Goal: Use online tool/utility: Utilize a website feature to perform a specific function

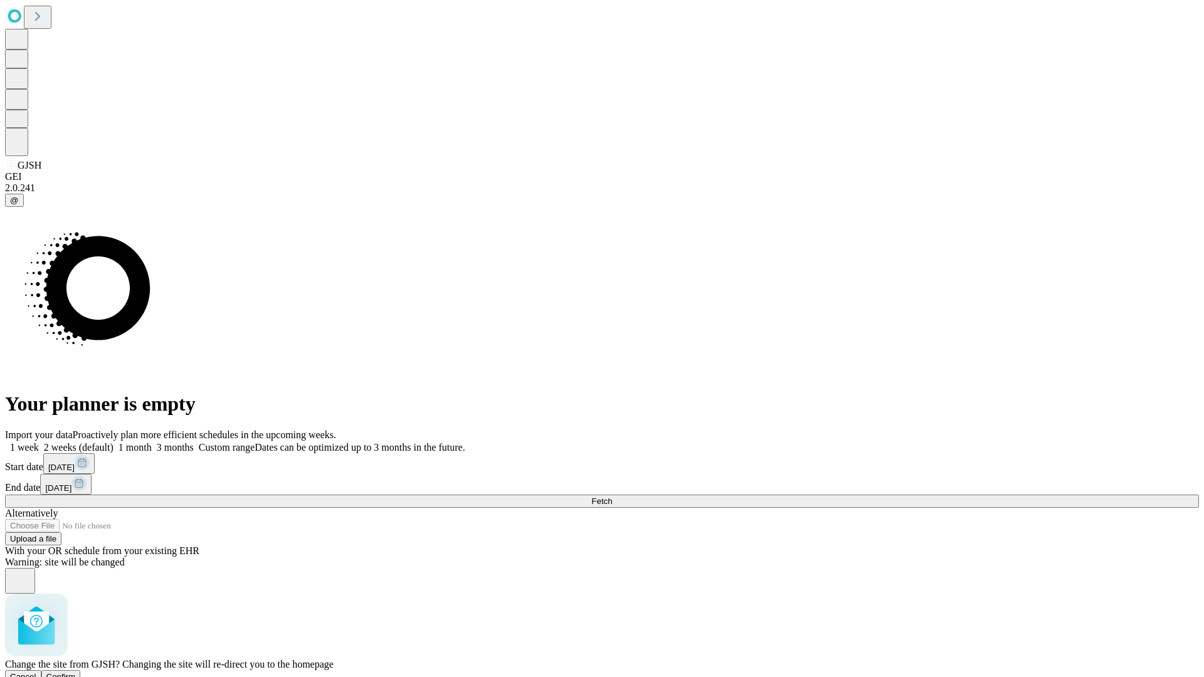
click at [76, 672] on span "Confirm" at bounding box center [60, 676] width 29 height 9
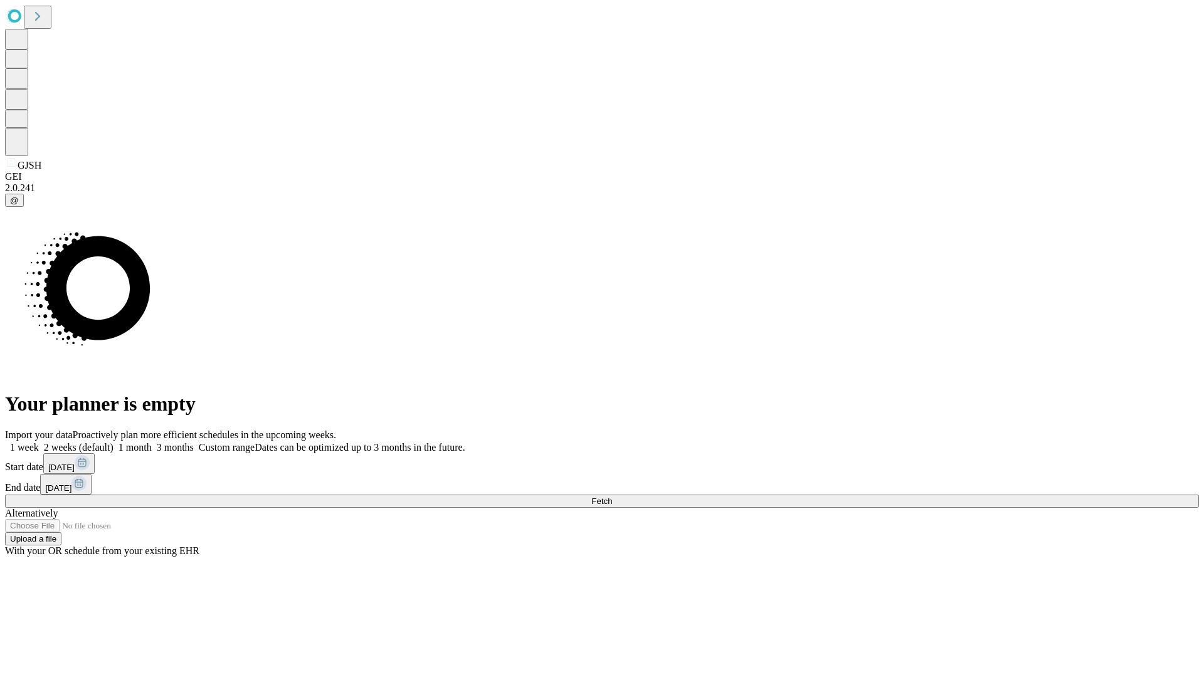
click at [39, 442] on label "1 week" at bounding box center [22, 447] width 34 height 11
click at [612, 496] on span "Fetch" at bounding box center [601, 500] width 21 height 9
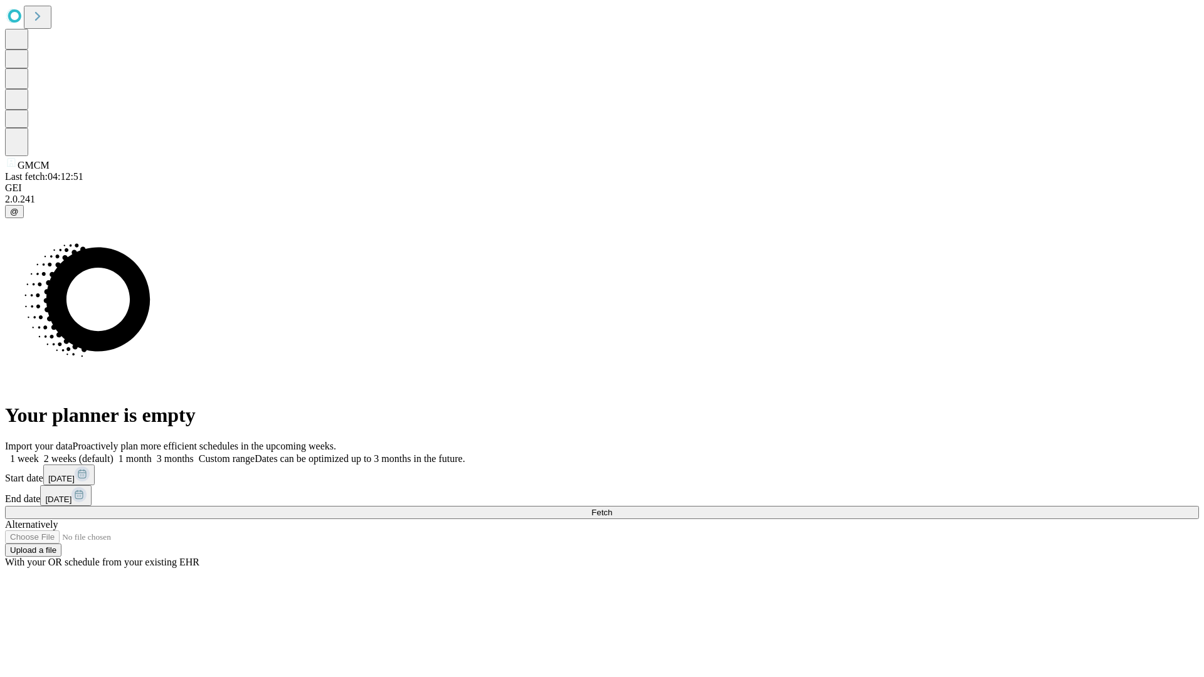
click at [39, 453] on label "1 week" at bounding box center [22, 458] width 34 height 11
click at [612, 508] on span "Fetch" at bounding box center [601, 512] width 21 height 9
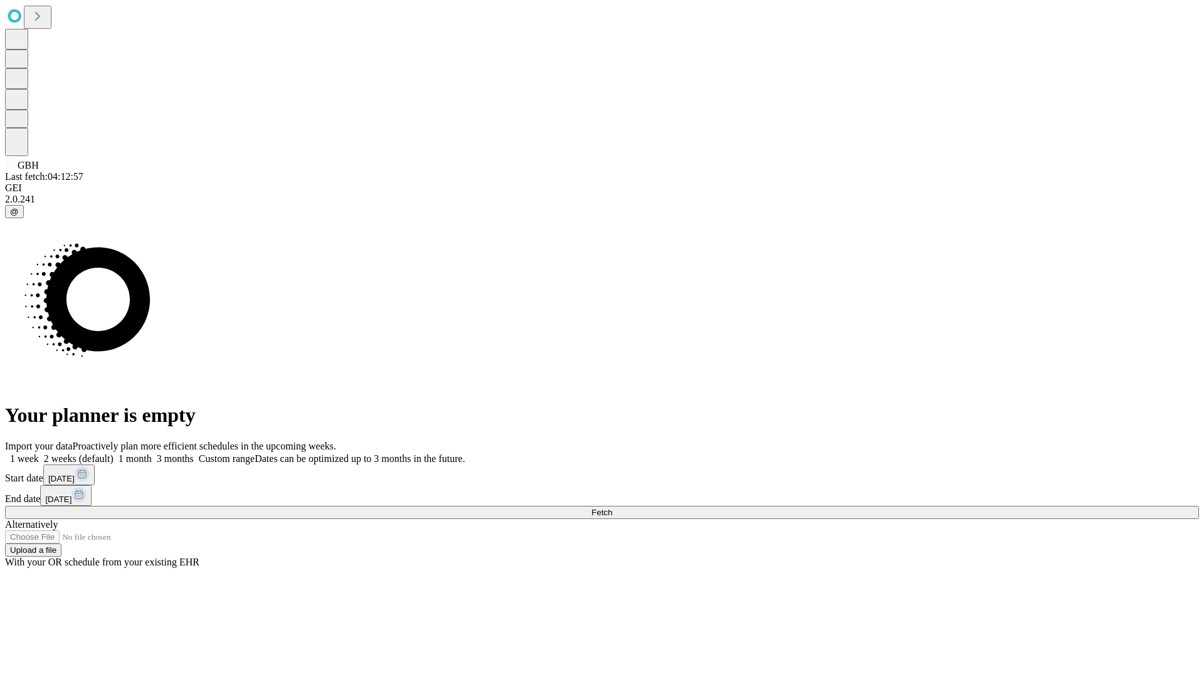
click at [39, 453] on label "1 week" at bounding box center [22, 458] width 34 height 11
click at [612, 508] on span "Fetch" at bounding box center [601, 512] width 21 height 9
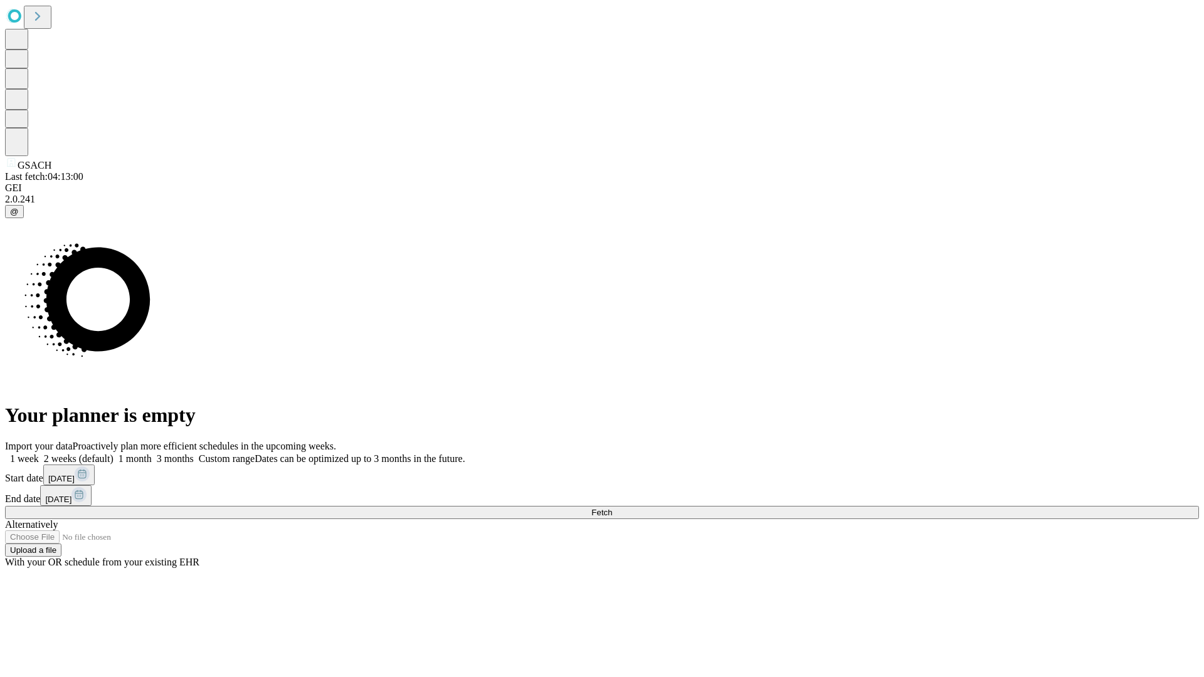
click at [39, 453] on label "1 week" at bounding box center [22, 458] width 34 height 11
click at [612, 508] on span "Fetch" at bounding box center [601, 512] width 21 height 9
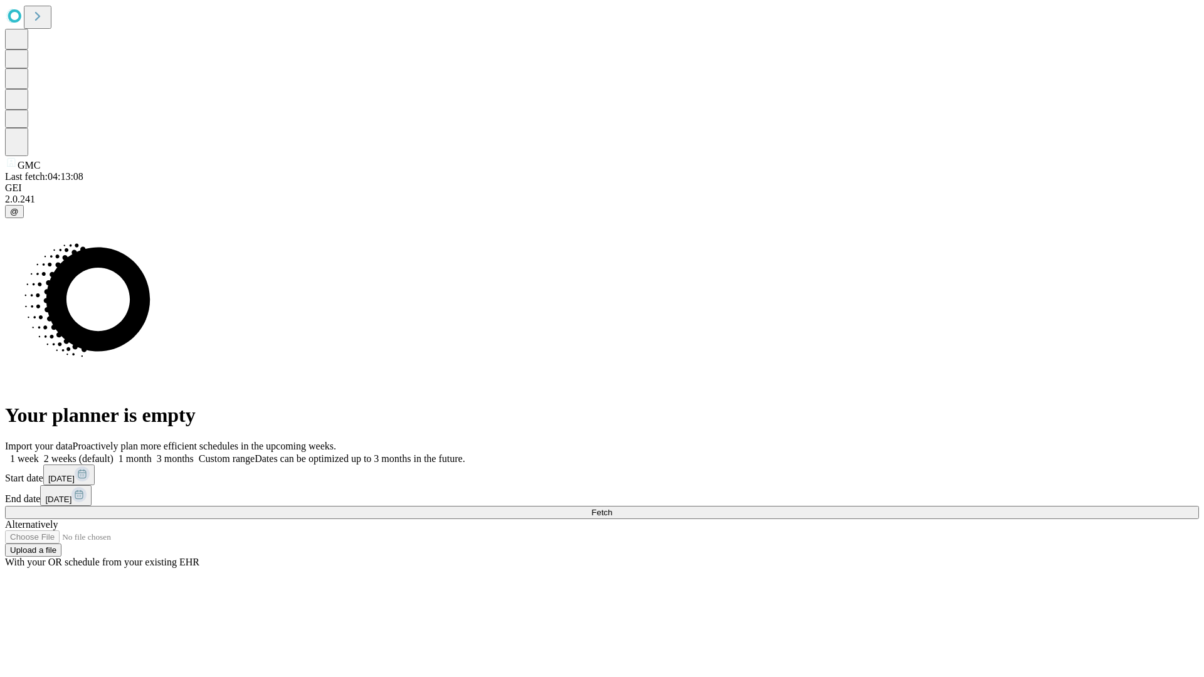
click at [39, 453] on label "1 week" at bounding box center [22, 458] width 34 height 11
click at [612, 508] on span "Fetch" at bounding box center [601, 512] width 21 height 9
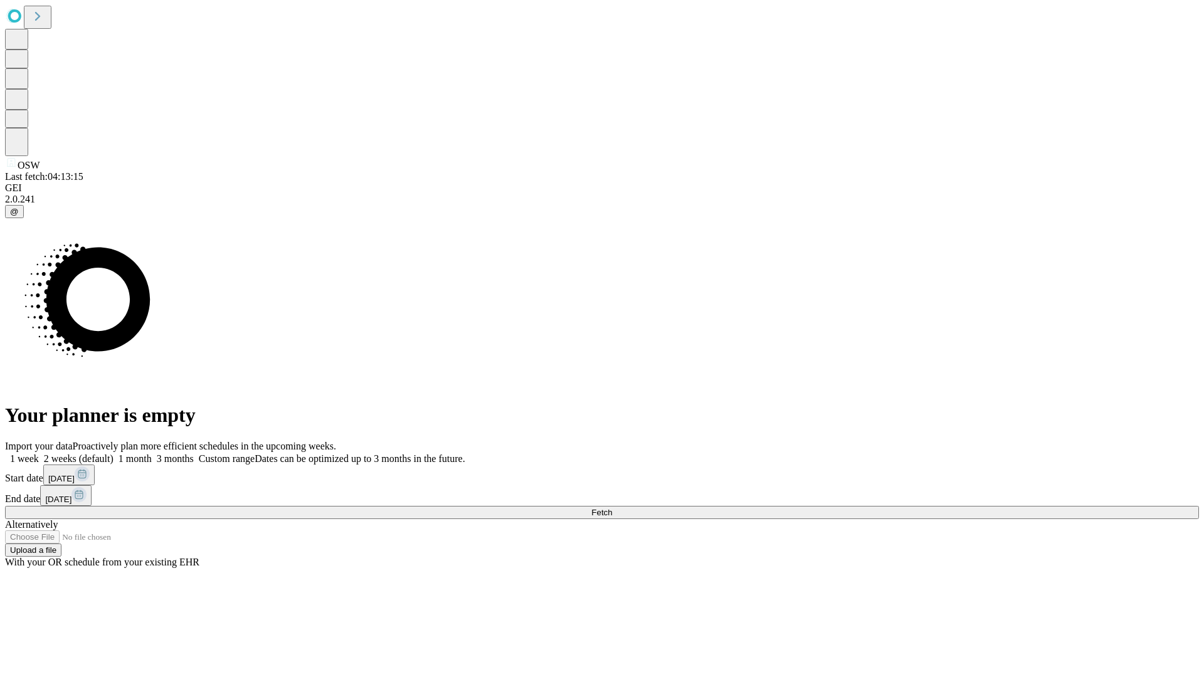
click at [39, 453] on label "1 week" at bounding box center [22, 458] width 34 height 11
click at [612, 508] on span "Fetch" at bounding box center [601, 512] width 21 height 9
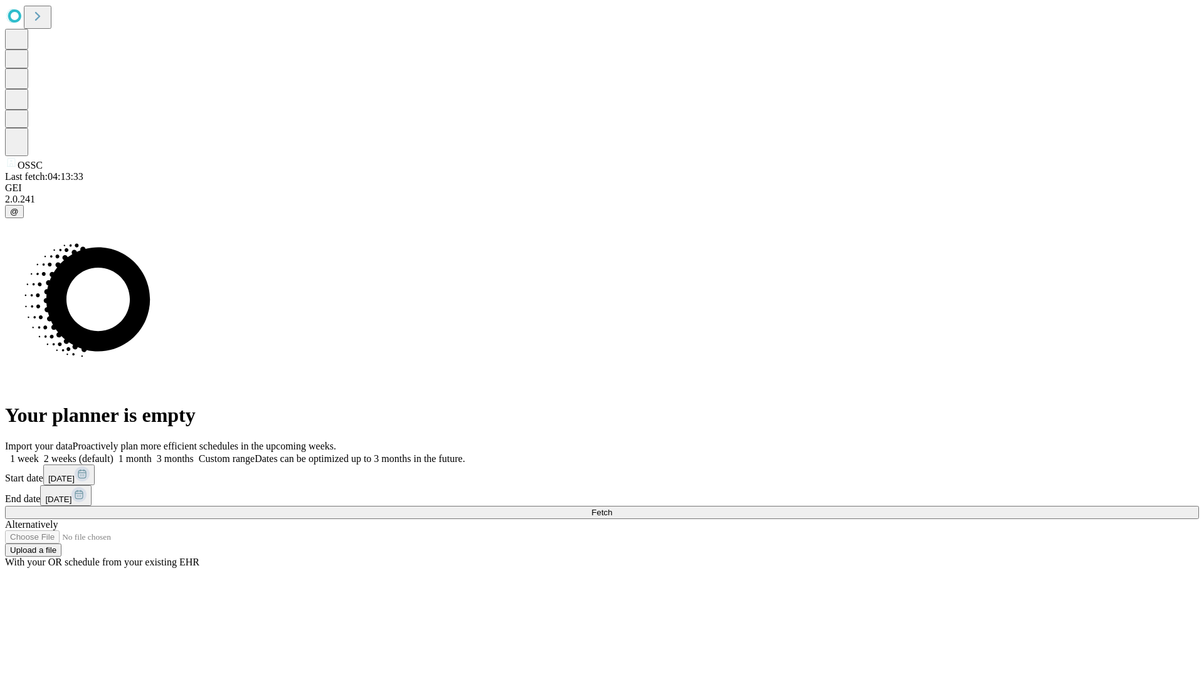
click at [612, 508] on span "Fetch" at bounding box center [601, 512] width 21 height 9
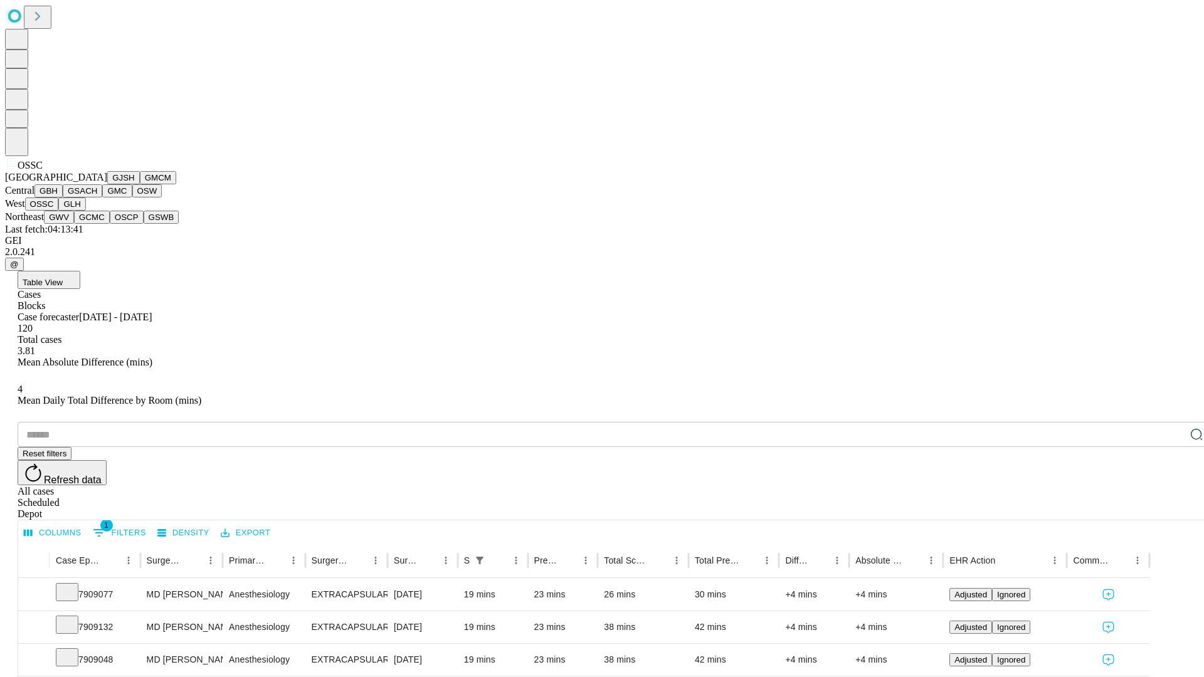
click at [85, 211] on button "GLH" at bounding box center [71, 203] width 27 height 13
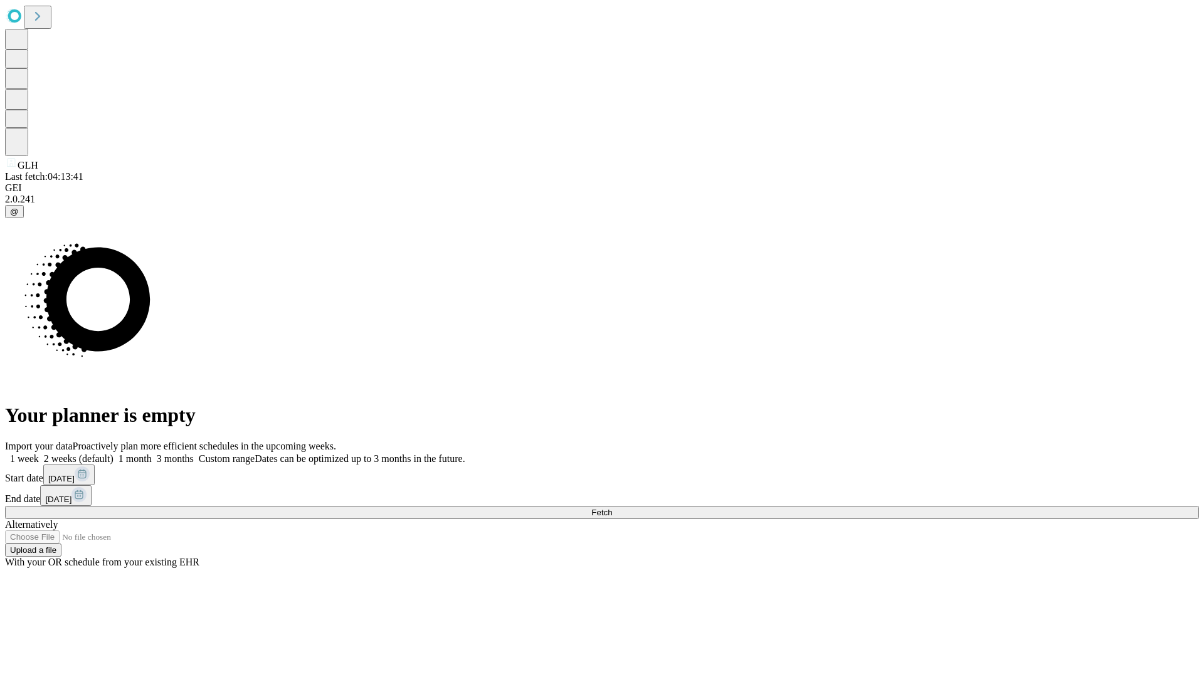
click at [612, 508] on span "Fetch" at bounding box center [601, 512] width 21 height 9
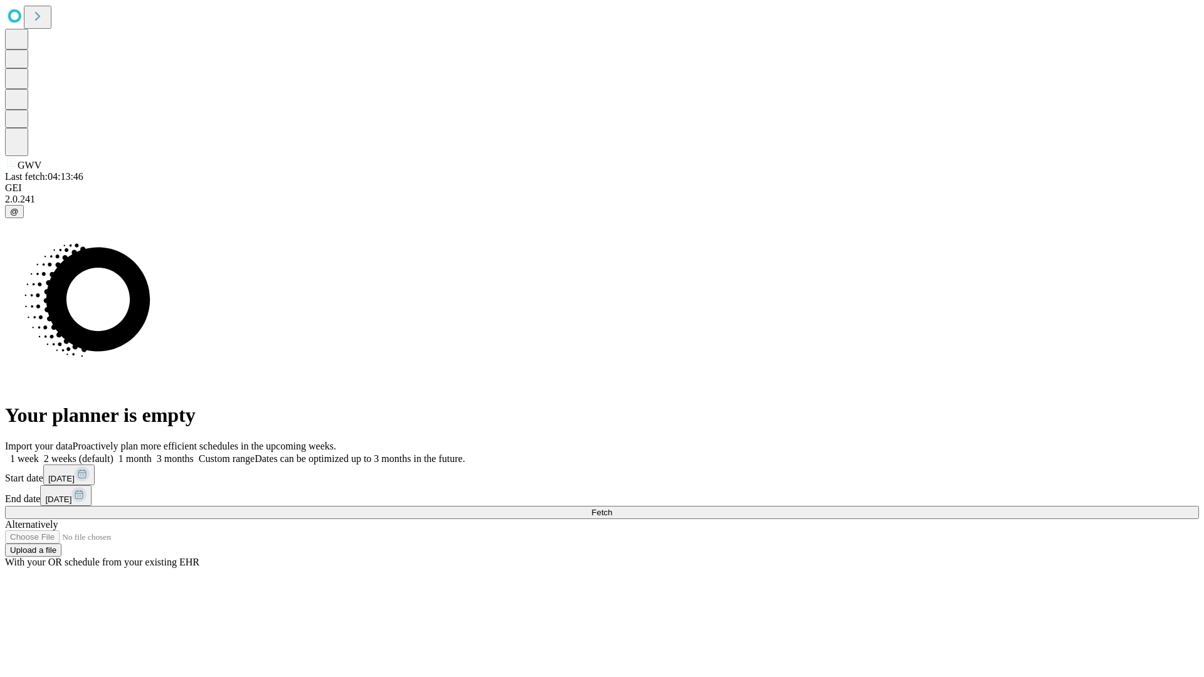
click at [39, 453] on label "1 week" at bounding box center [22, 458] width 34 height 11
click at [612, 508] on span "Fetch" at bounding box center [601, 512] width 21 height 9
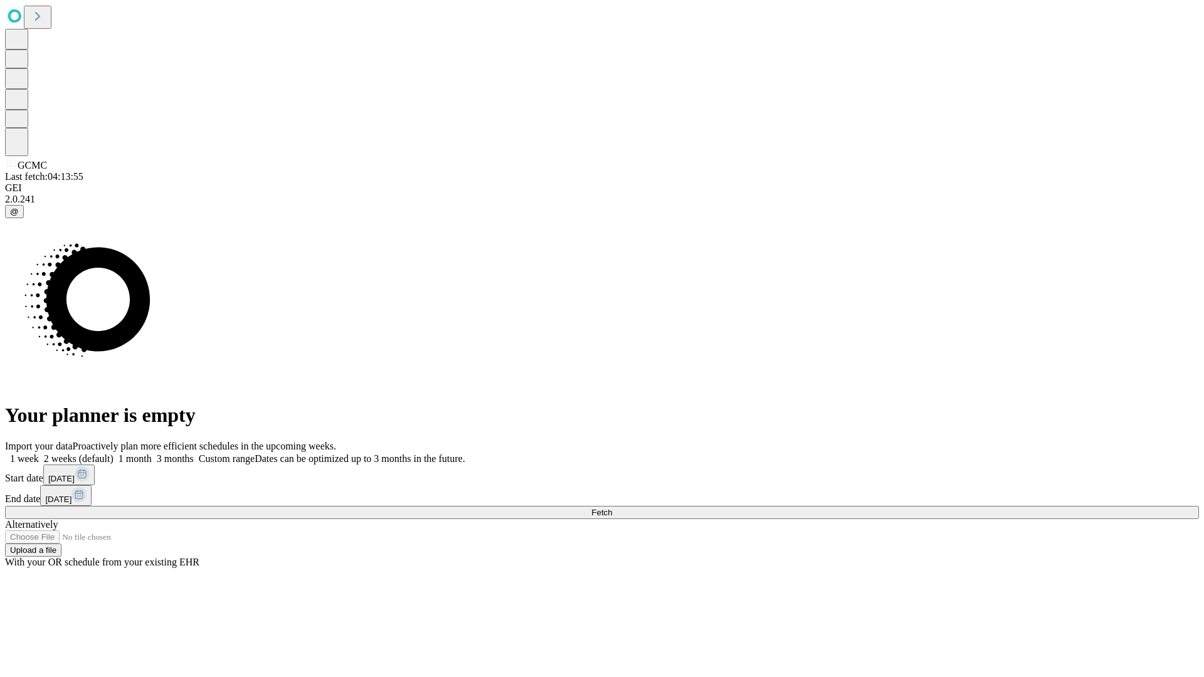
click at [39, 453] on label "1 week" at bounding box center [22, 458] width 34 height 11
click at [612, 508] on span "Fetch" at bounding box center [601, 512] width 21 height 9
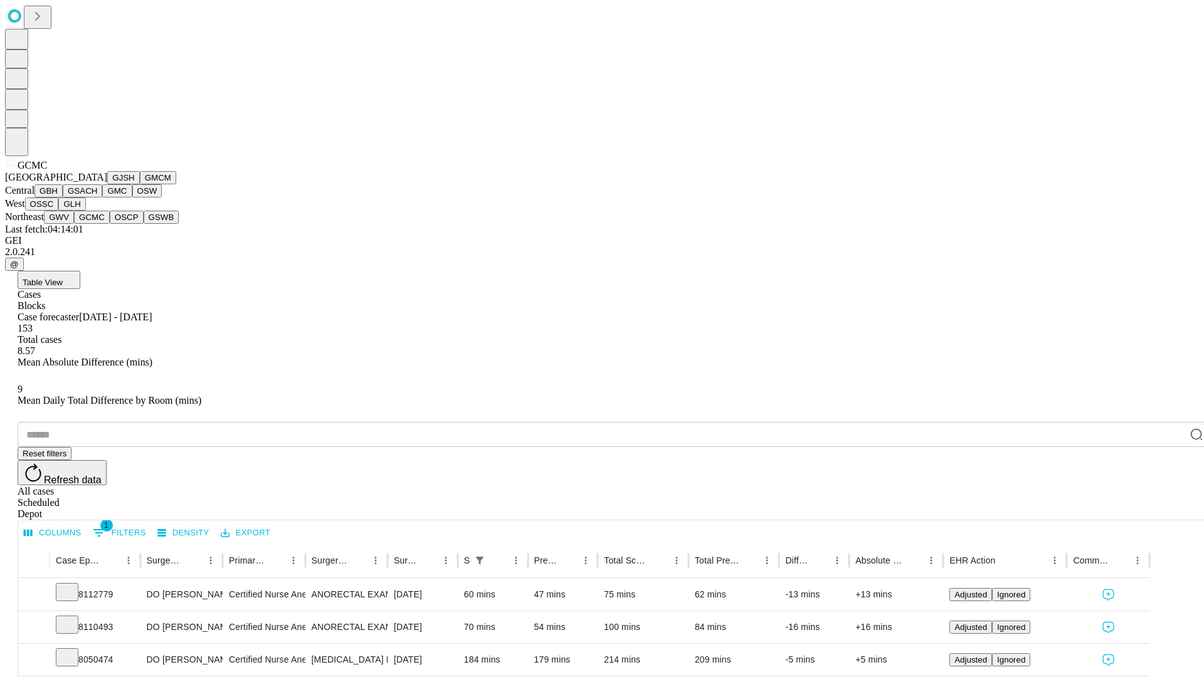
click at [110, 224] on button "OSCP" at bounding box center [127, 217] width 34 height 13
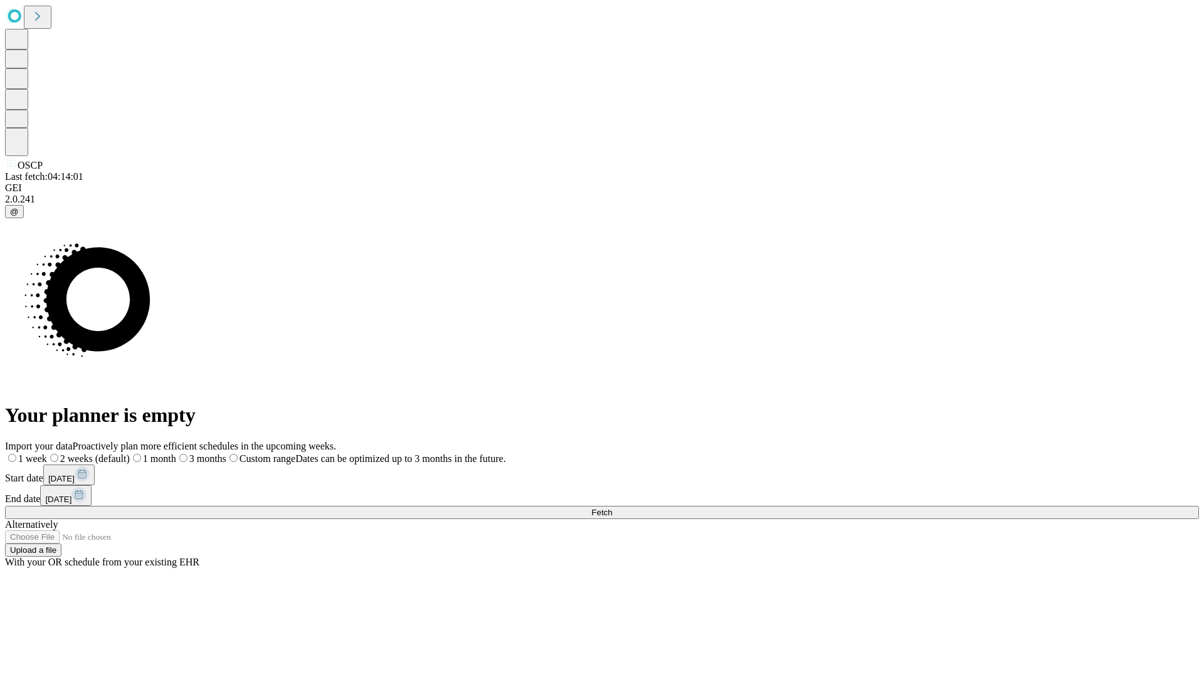
click at [47, 453] on label "1 week" at bounding box center [26, 458] width 42 height 11
click at [612, 508] on span "Fetch" at bounding box center [601, 512] width 21 height 9
